Goal: Task Accomplishment & Management: Manage account settings

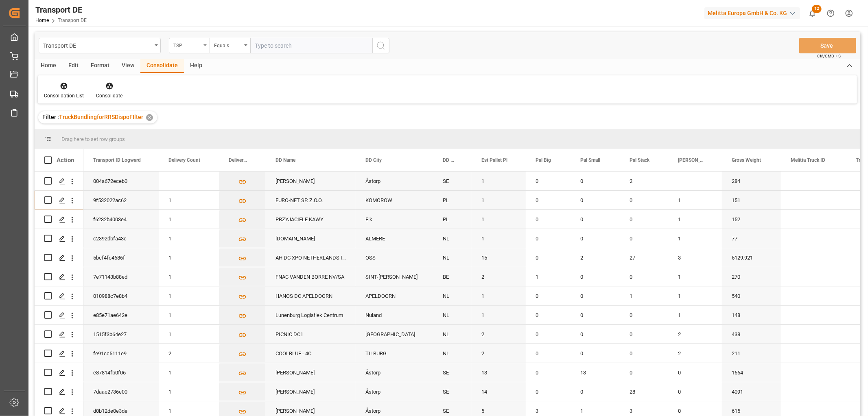
click at [179, 43] on div "TSP" at bounding box center [187, 44] width 28 height 9
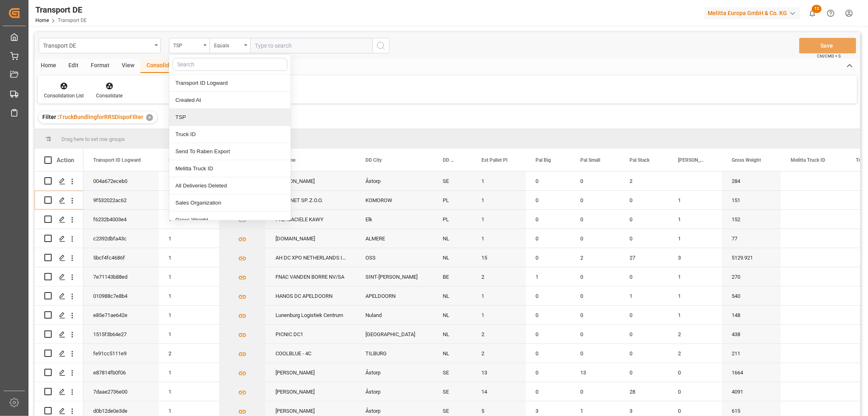
click at [189, 120] on div "TSP" at bounding box center [229, 117] width 121 height 17
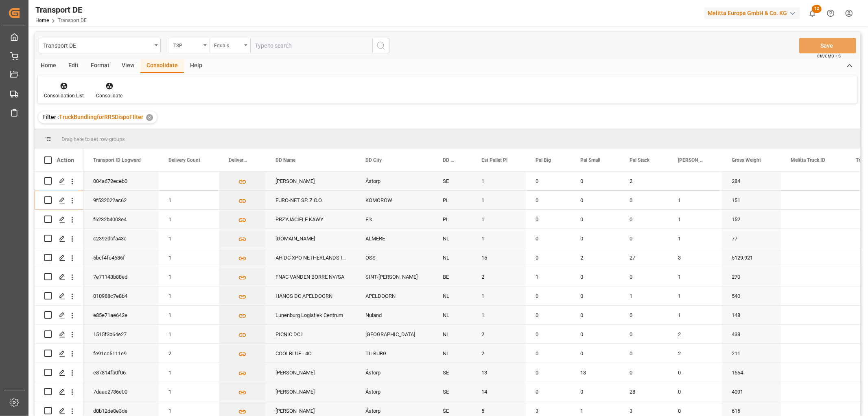
click at [219, 46] on div "Equals" at bounding box center [228, 44] width 28 height 9
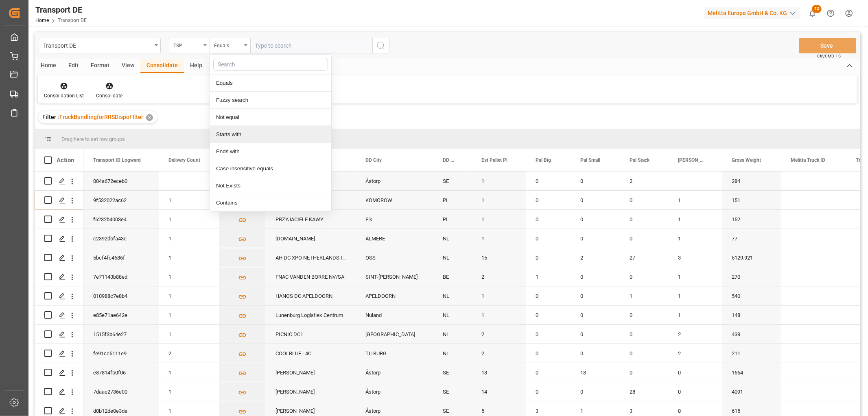
click at [227, 136] on div "Starts with" at bounding box center [270, 134] width 121 height 17
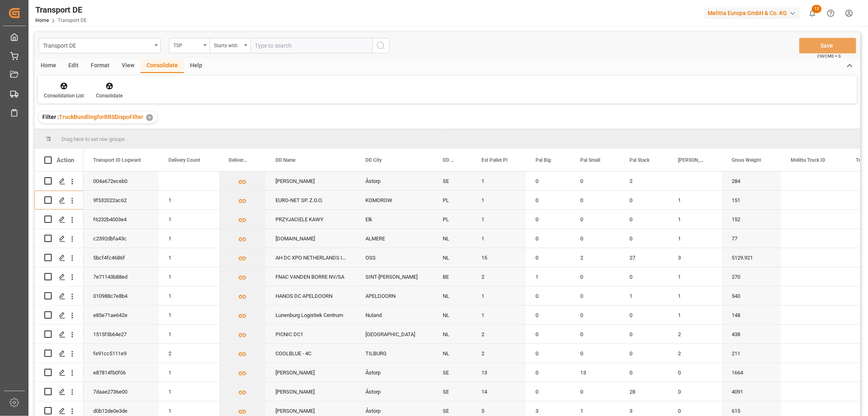
click at [276, 43] on input "text" at bounding box center [311, 45] width 122 height 15
type input "Dachser DE"
click at [381, 46] on icon "search button" at bounding box center [381, 46] width 10 height 10
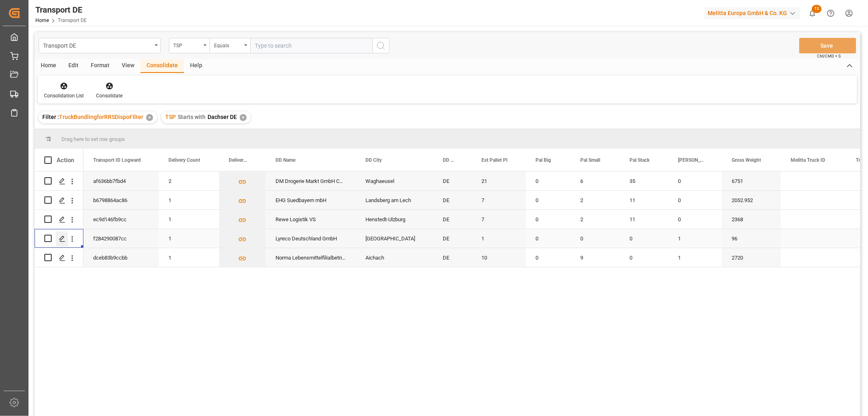
click at [62, 236] on polygon "Press SPACE to select this row." at bounding box center [62, 238] width 4 height 4
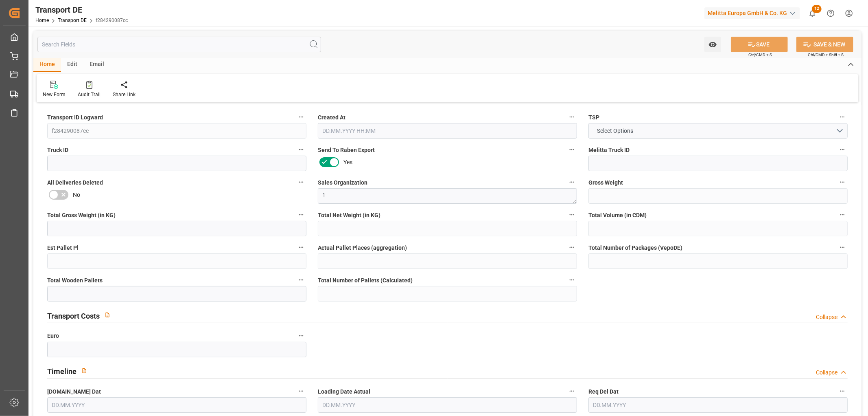
type input "96"
type input "72"
type input "60.81"
type input "777.24"
type input "1"
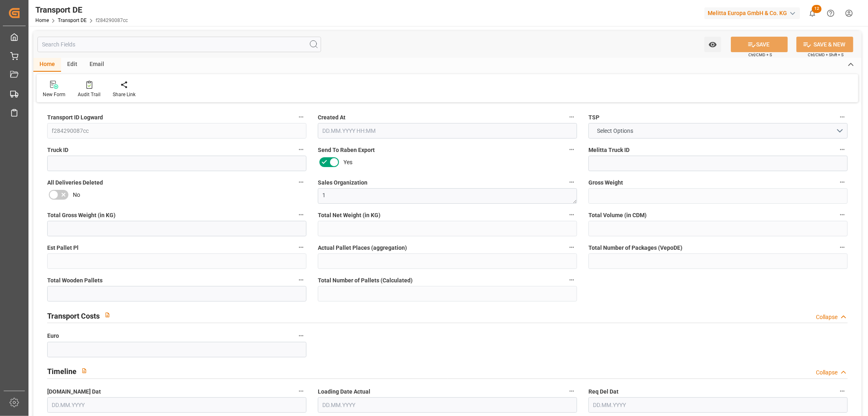
type input "0"
type input "1"
type input "0"
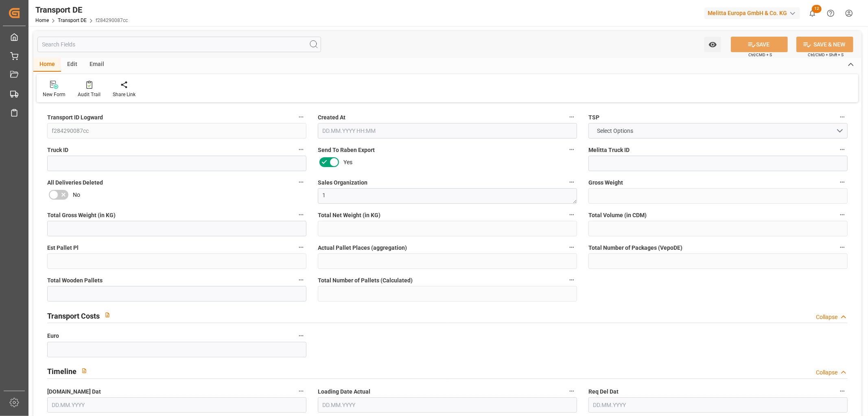
type input "30"
type input "0"
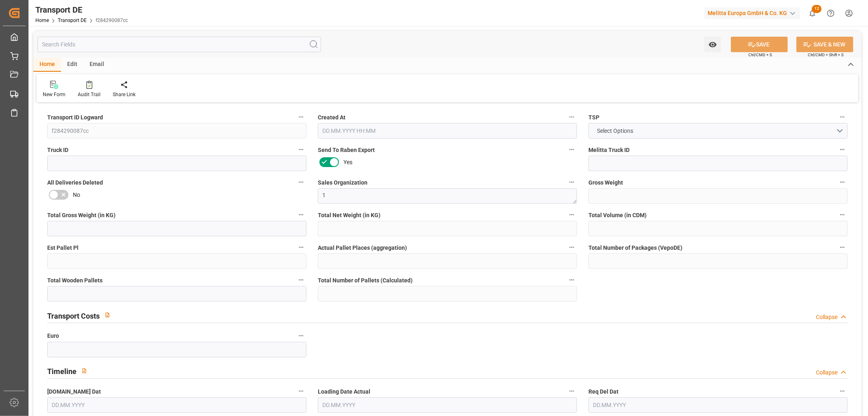
type input "0"
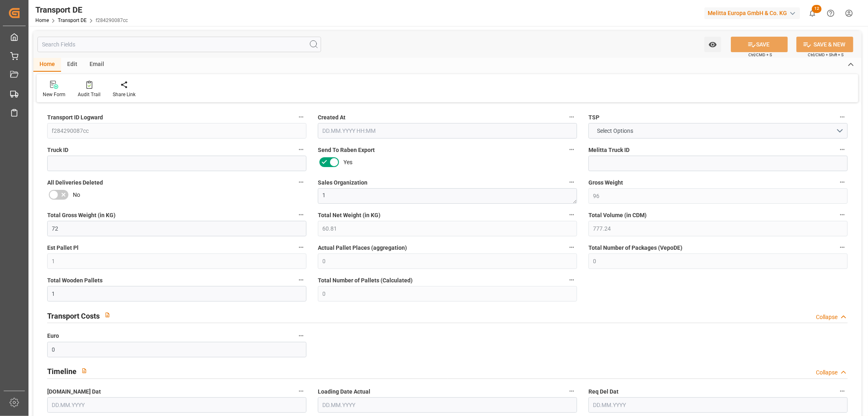
type input "0"
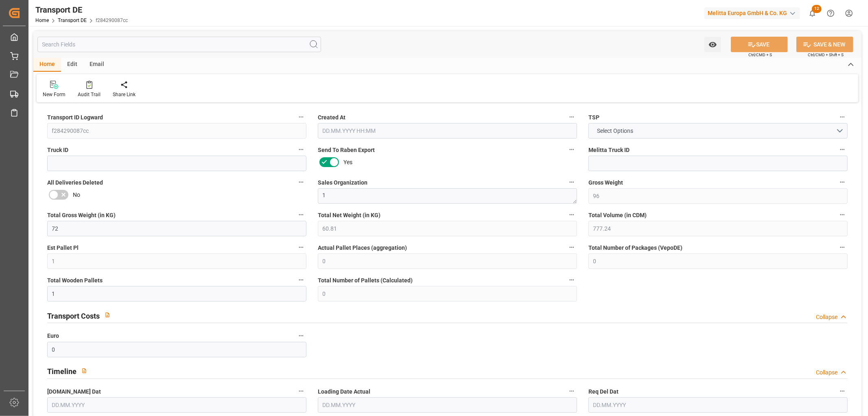
type input "0"
type input "1"
type input "0"
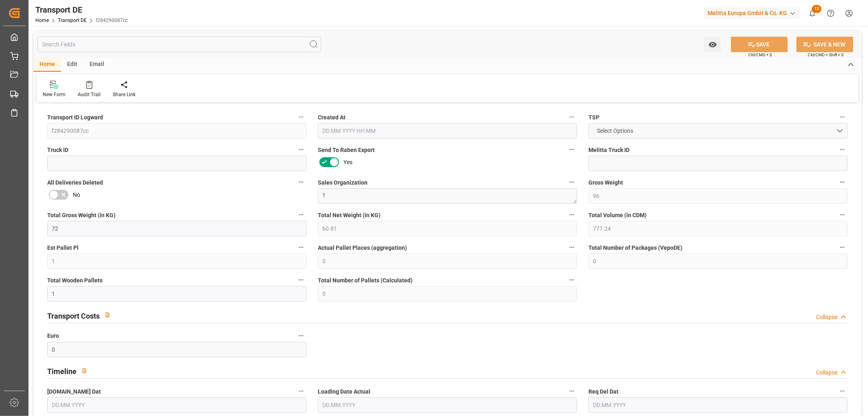
type input "30"
type input "62.0255"
type input "50.0055"
type input "[DATE] 23:01"
type input "[DATE]"
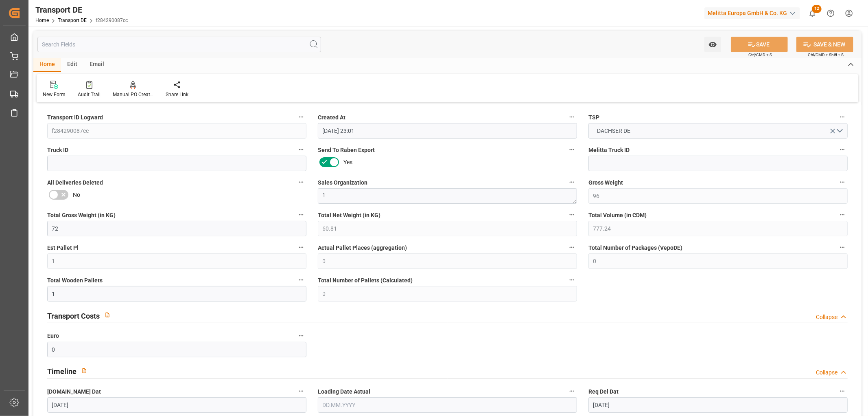
type input "[DATE]"
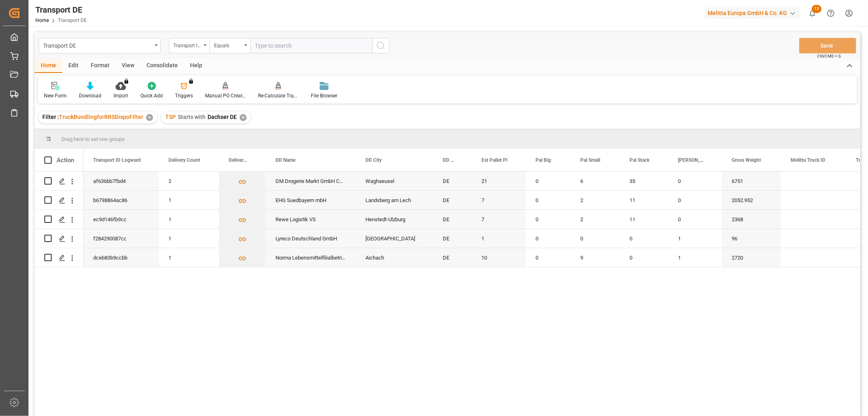
click at [240, 118] on div "✕" at bounding box center [243, 117] width 7 height 7
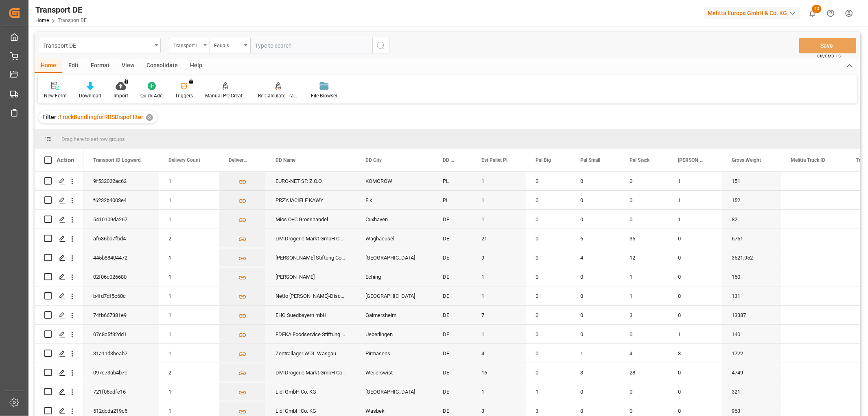
click at [849, 14] on html "Created by potrace 1.15, written by [PERSON_NAME] [DATE]-[DATE] Created by potr…" at bounding box center [434, 208] width 868 height 416
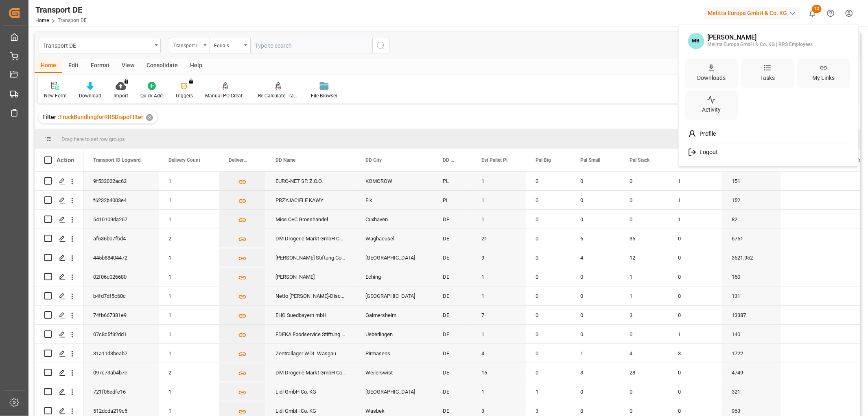
click at [713, 149] on span "Logout" at bounding box center [707, 152] width 22 height 7
